Goal: Information Seeking & Learning: Learn about a topic

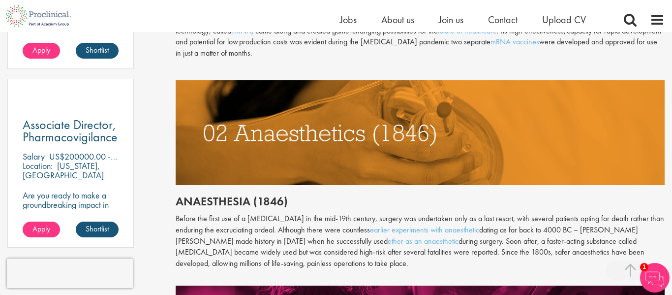
scroll to position [690, 0]
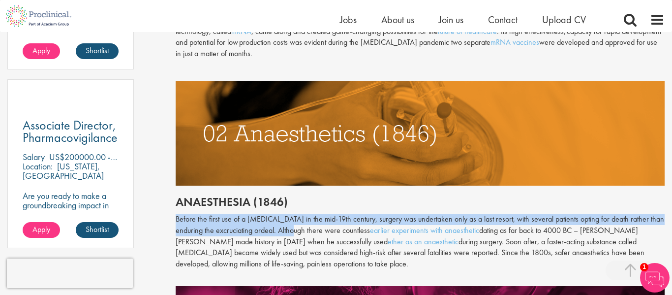
drag, startPoint x: 173, startPoint y: 205, endPoint x: 294, endPoint y: 220, distance: 121.4
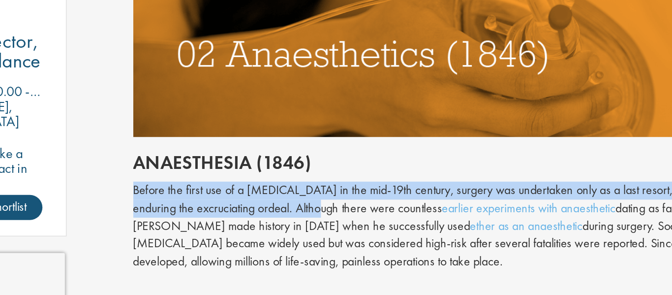
click at [419, 178] on div "Throughout history, disease has been a subject of fear and fascination in equal…" at bounding box center [420, 203] width 489 height 852
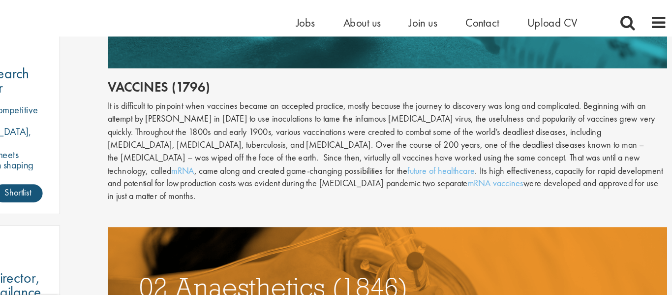
scroll to position [572, 0]
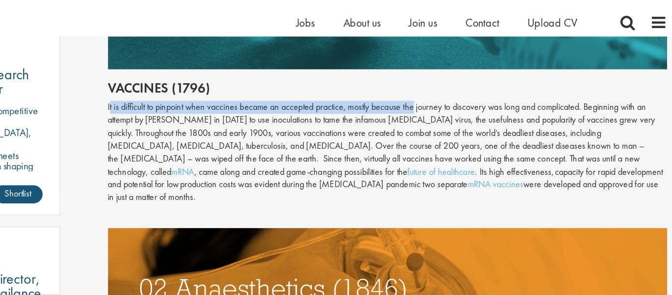
drag, startPoint x: 177, startPoint y: 91, endPoint x: 444, endPoint y: 98, distance: 267.1
click at [444, 98] on div "It is difficult to pinpoint when vaccines became an accepted practice, mostly b…" at bounding box center [420, 133] width 489 height 90
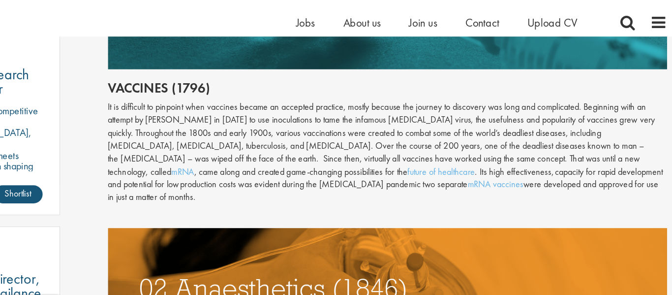
click at [612, 103] on div "It is difficult to pinpoint when vaccines became an accepted practice, mostly b…" at bounding box center [420, 133] width 489 height 90
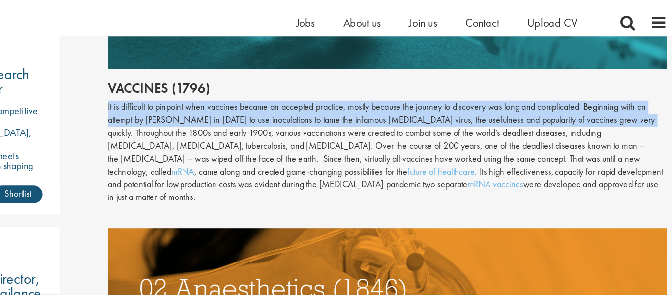
drag, startPoint x: 634, startPoint y: 104, endPoint x: 373, endPoint y: 78, distance: 262.9
click at [373, 78] on h2 "Vaccines (1796)" at bounding box center [420, 76] width 489 height 13
drag, startPoint x: 171, startPoint y: 88, endPoint x: 657, endPoint y: 101, distance: 486.5
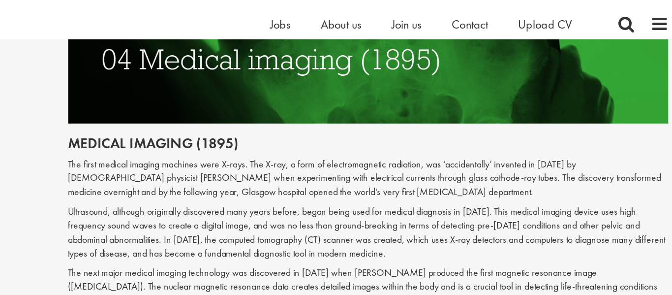
scroll to position [1194, 0]
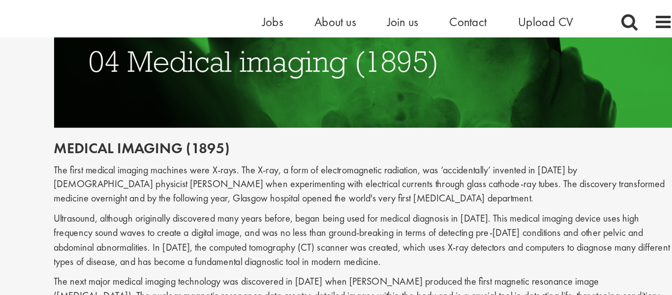
click at [257, 173] on p "Ultrasound, although originally discovered many years before, began being used …" at bounding box center [420, 192] width 489 height 45
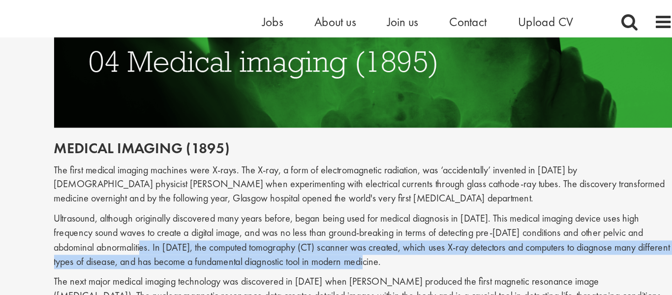
drag, startPoint x: 253, startPoint y: 174, endPoint x: 435, endPoint y: 183, distance: 182.2
click at [435, 183] on p "Ultrasound, although originally discovered many years before, began being used …" at bounding box center [420, 192] width 489 height 45
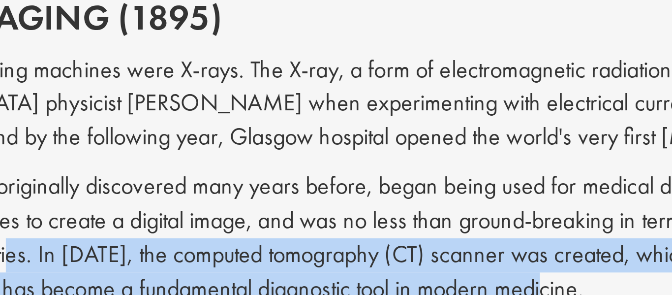
click at [437, 170] on p "Ultrasound, although originally discovered many years before, began being used …" at bounding box center [420, 192] width 489 height 45
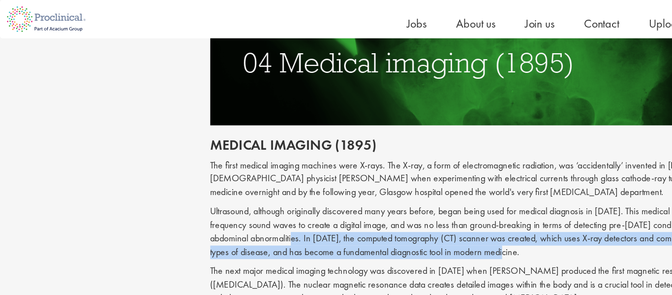
scroll to position [1192, 0]
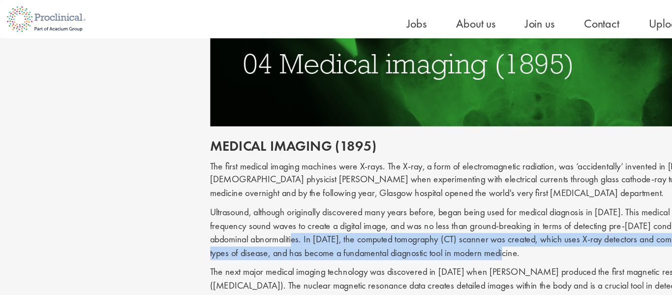
click at [79, 135] on div "Content types Quizzes Blogs Guidebooks Videos Infographics Case studies Press r…" at bounding box center [336, 282] width 672 height 2739
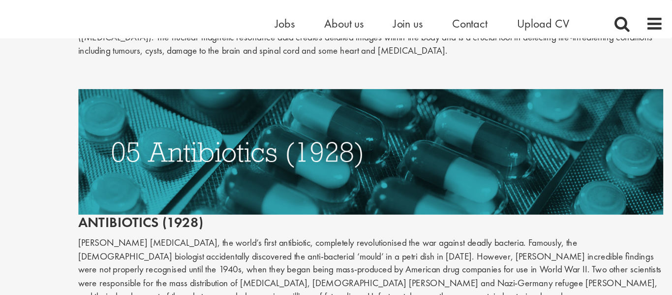
scroll to position [1397, 0]
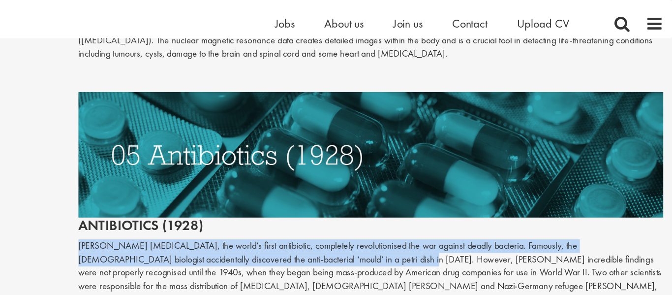
drag, startPoint x: 176, startPoint y: 184, endPoint x: 360, endPoint y: 191, distance: 184.0
click at [360, 200] on p "[PERSON_NAME] [MEDICAL_DATA], the world’s first antibiotic, completely revoluti…" at bounding box center [420, 239] width 489 height 79
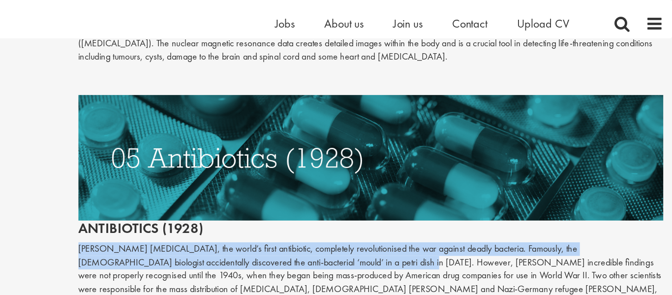
scroll to position [1393, 0]
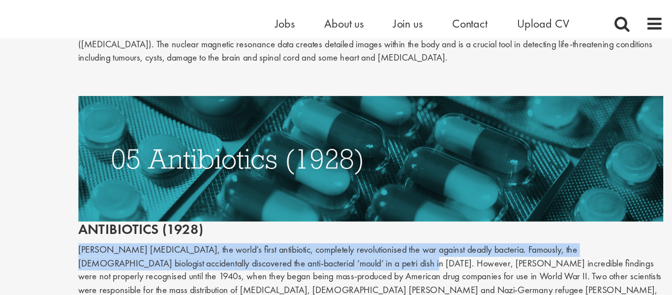
click at [128, 182] on div "Content types Quizzes Blogs Guidebooks Videos Infographics Case studies Press r…" at bounding box center [336, 81] width 672 height 2739
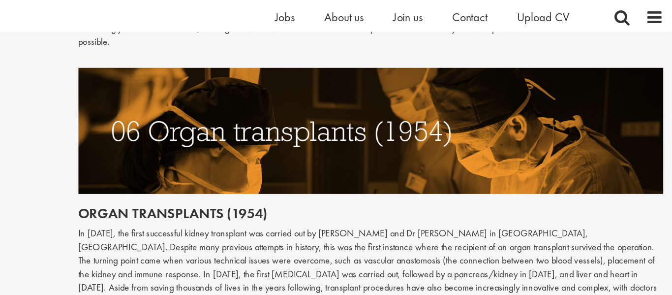
scroll to position [1614, 0]
